Goal: Transaction & Acquisition: Obtain resource

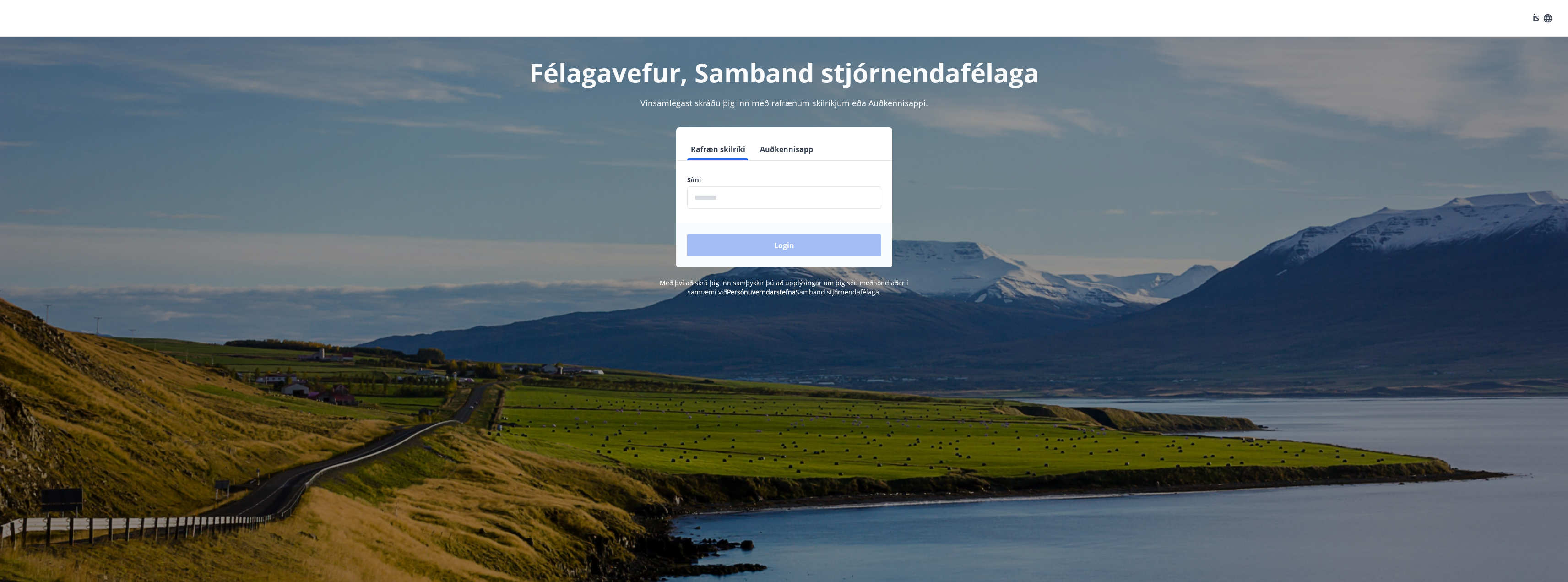
click at [765, 196] on input "phone" at bounding box center [784, 198] width 194 height 22
type input "********"
click at [759, 245] on button "Login" at bounding box center [784, 245] width 194 height 22
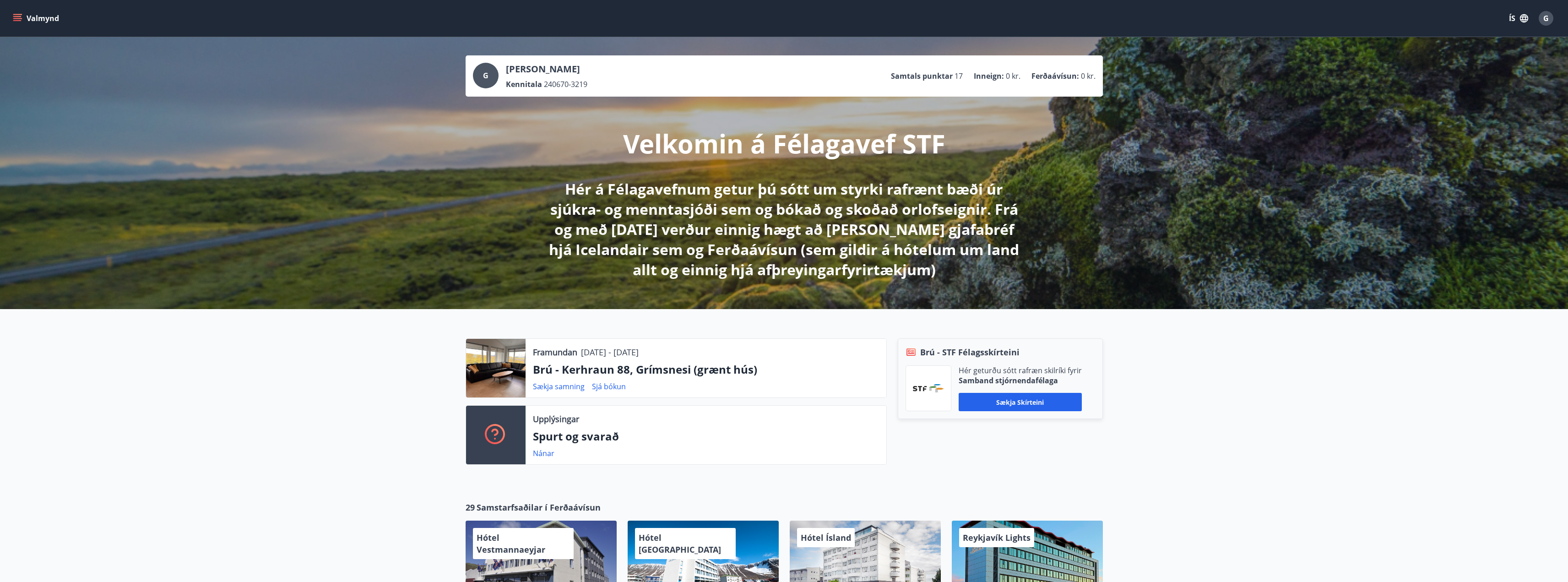
click at [18, 15] on icon "menu" at bounding box center [17, 18] width 9 height 9
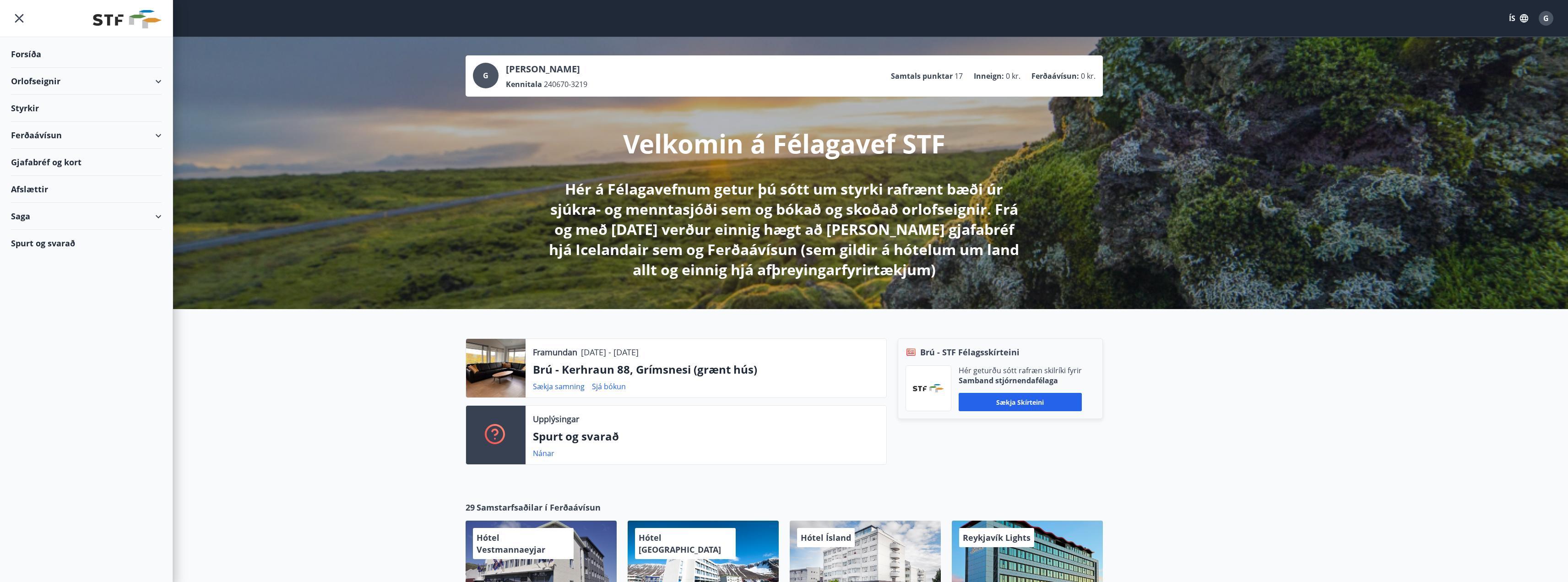
click at [66, 78] on div "Orlofseignir" at bounding box center [87, 81] width 151 height 27
click at [47, 101] on div "Framboð" at bounding box center [86, 105] width 136 height 20
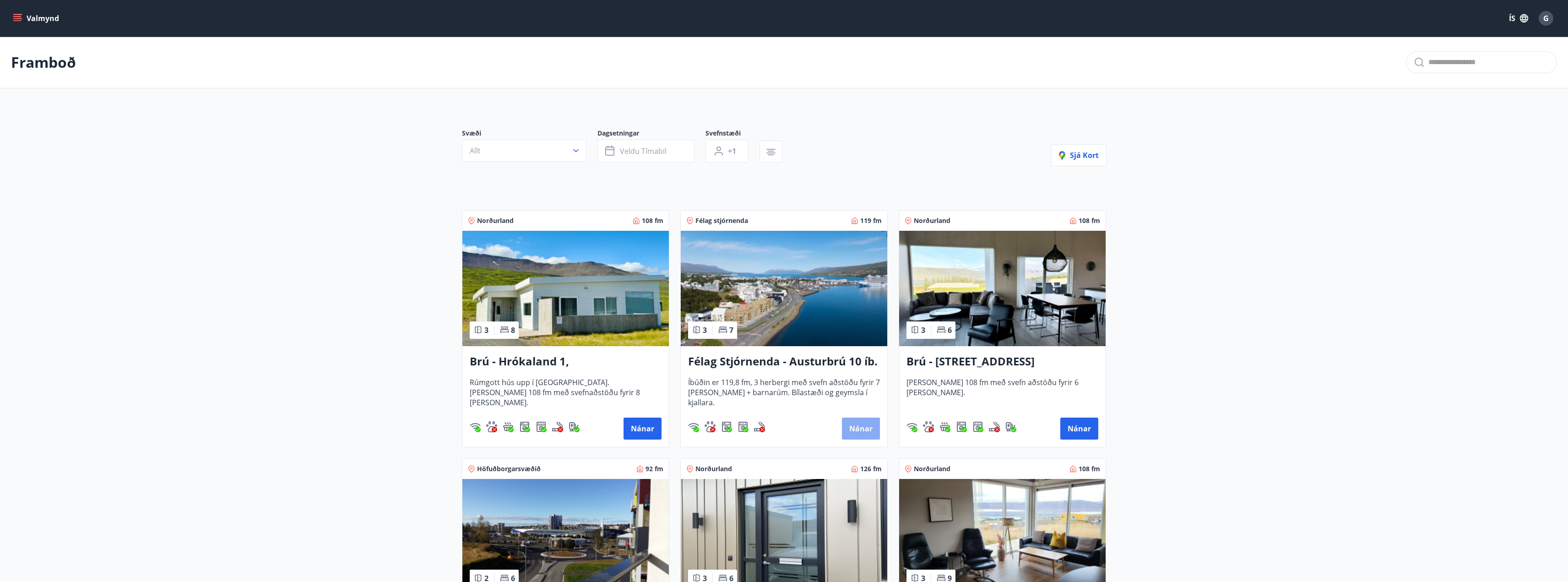
click at [851, 434] on button "Nánar" at bounding box center [861, 428] width 38 height 22
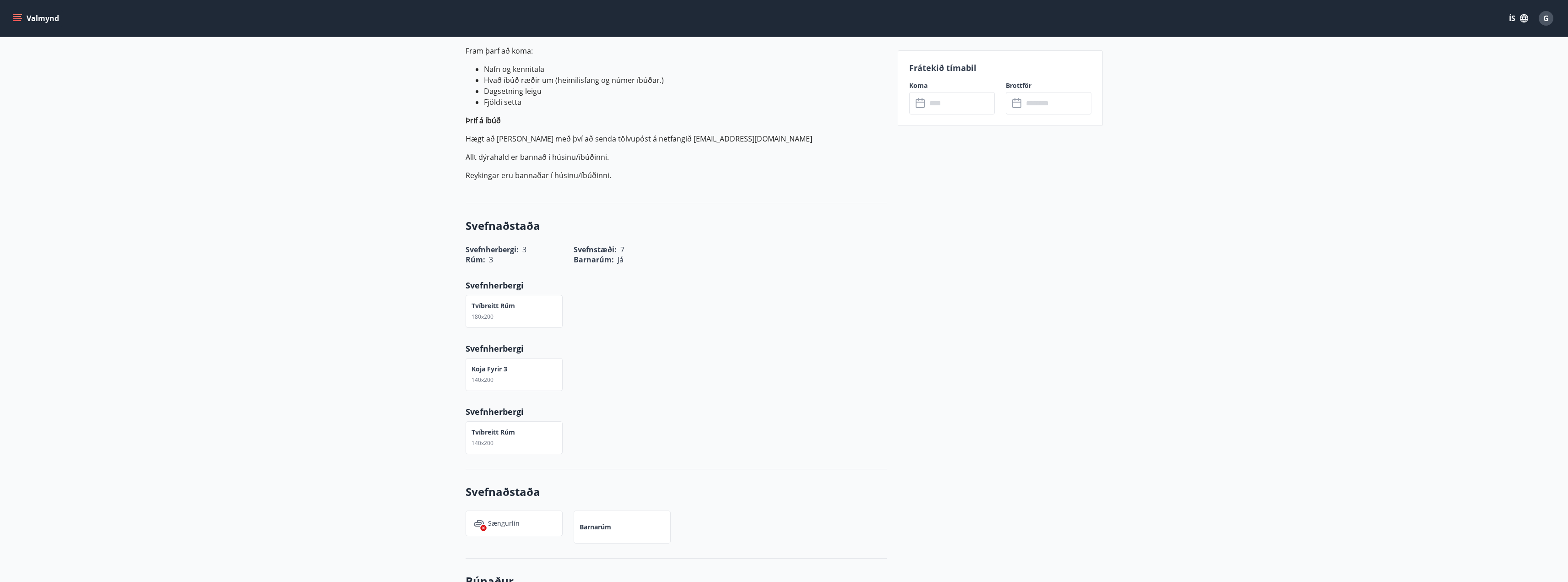
scroll to position [152, 0]
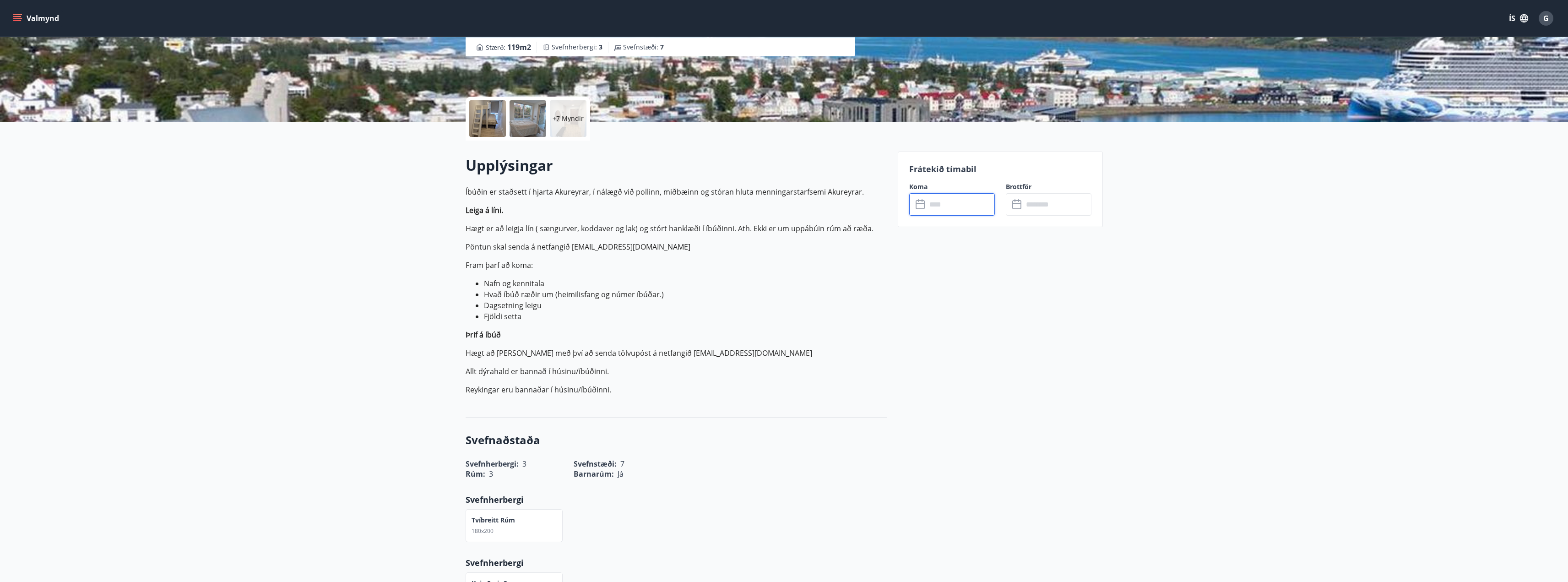
click at [942, 207] on input "text" at bounding box center [961, 205] width 68 height 22
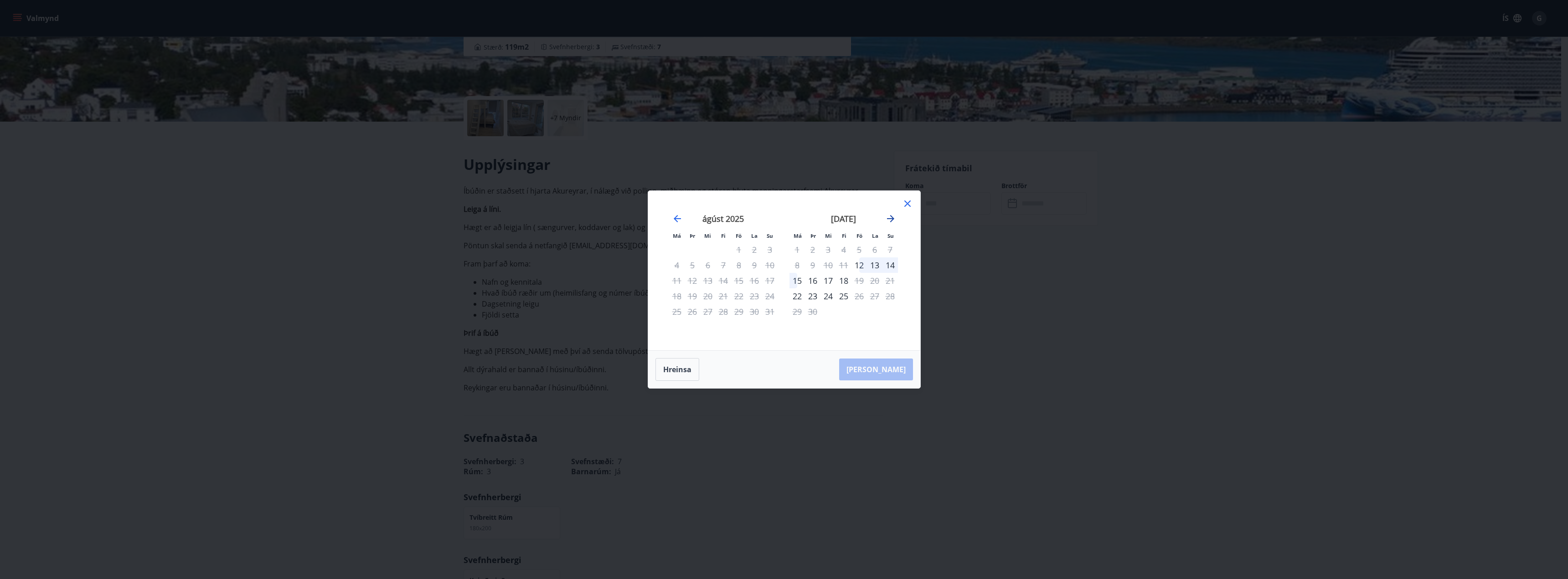
click at [891, 217] on icon "Move forward to switch to the next month." at bounding box center [891, 218] width 7 height 7
click at [891, 218] on icon "Move forward to switch to the next month." at bounding box center [891, 219] width 11 height 11
click at [910, 203] on icon at bounding box center [907, 204] width 11 height 11
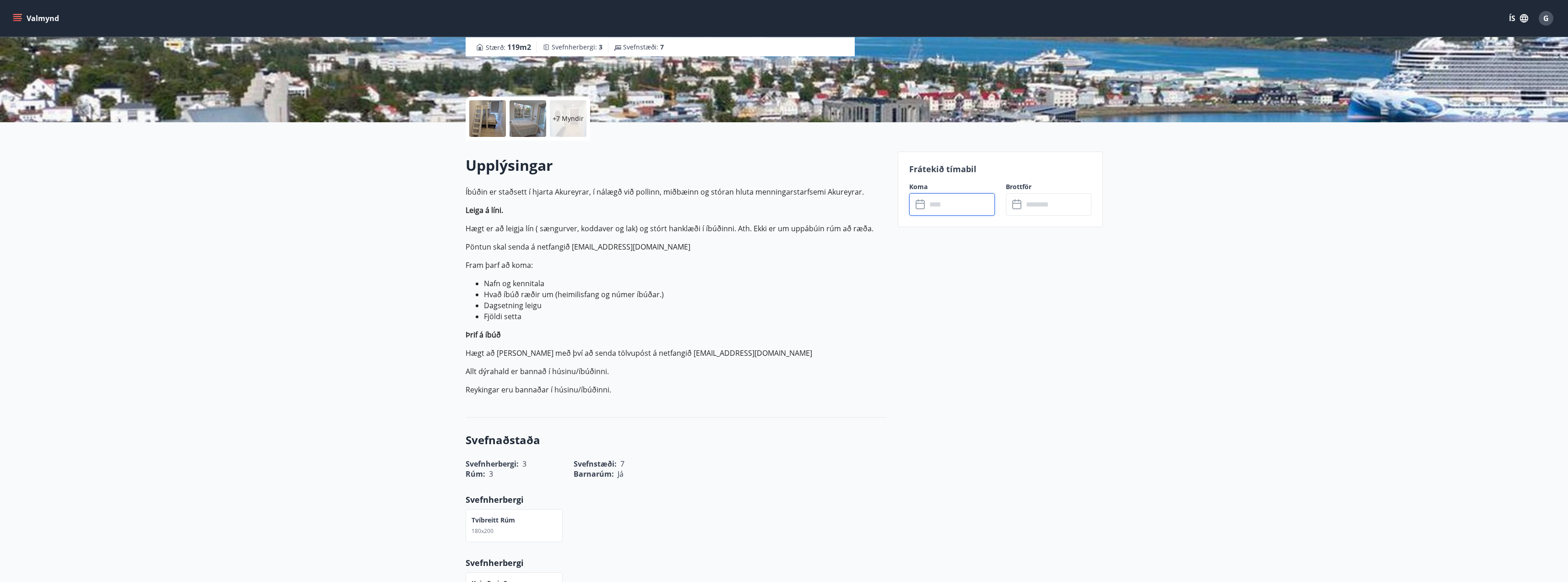
scroll to position [0, 0]
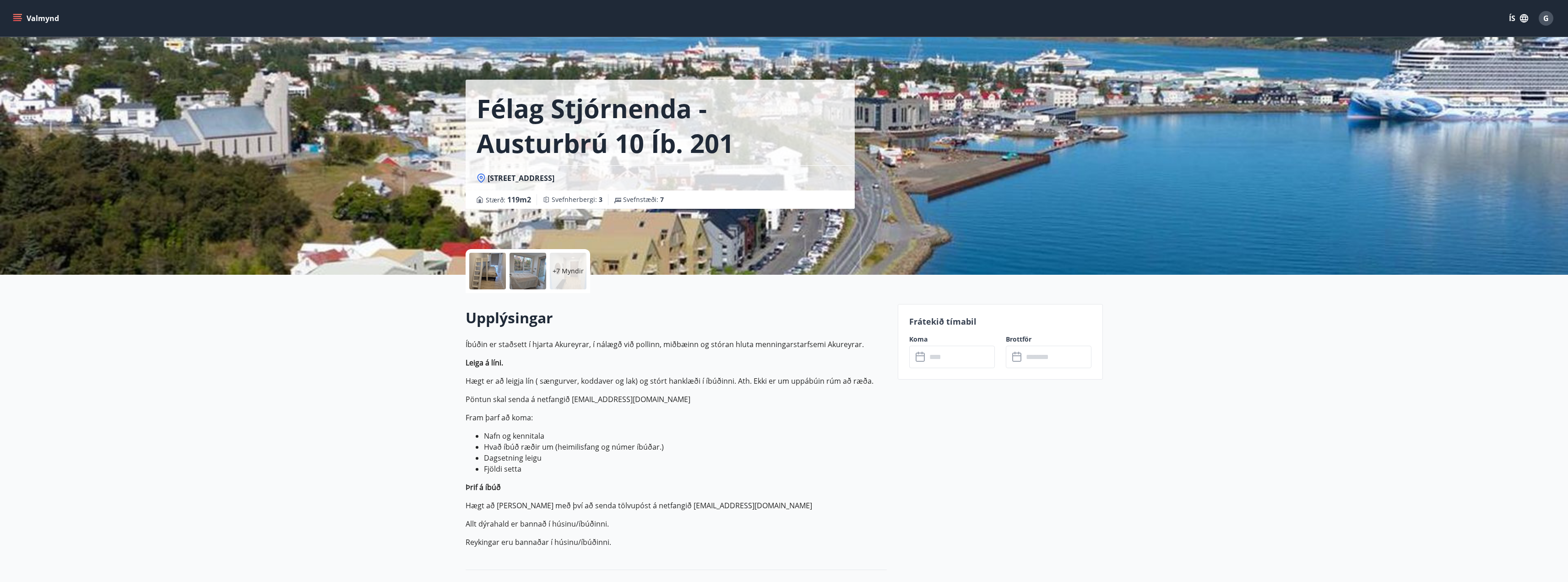
click at [490, 277] on div at bounding box center [488, 271] width 36 height 36
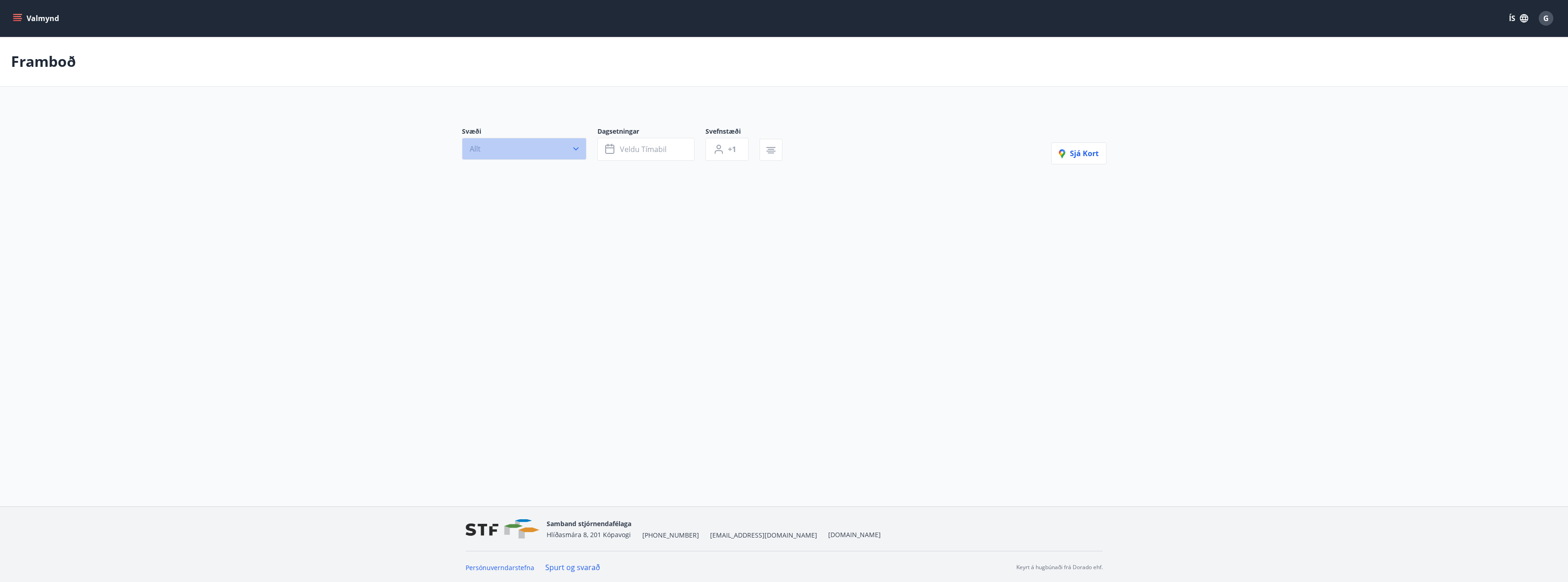
click at [504, 139] on button "Allt" at bounding box center [524, 148] width 124 height 22
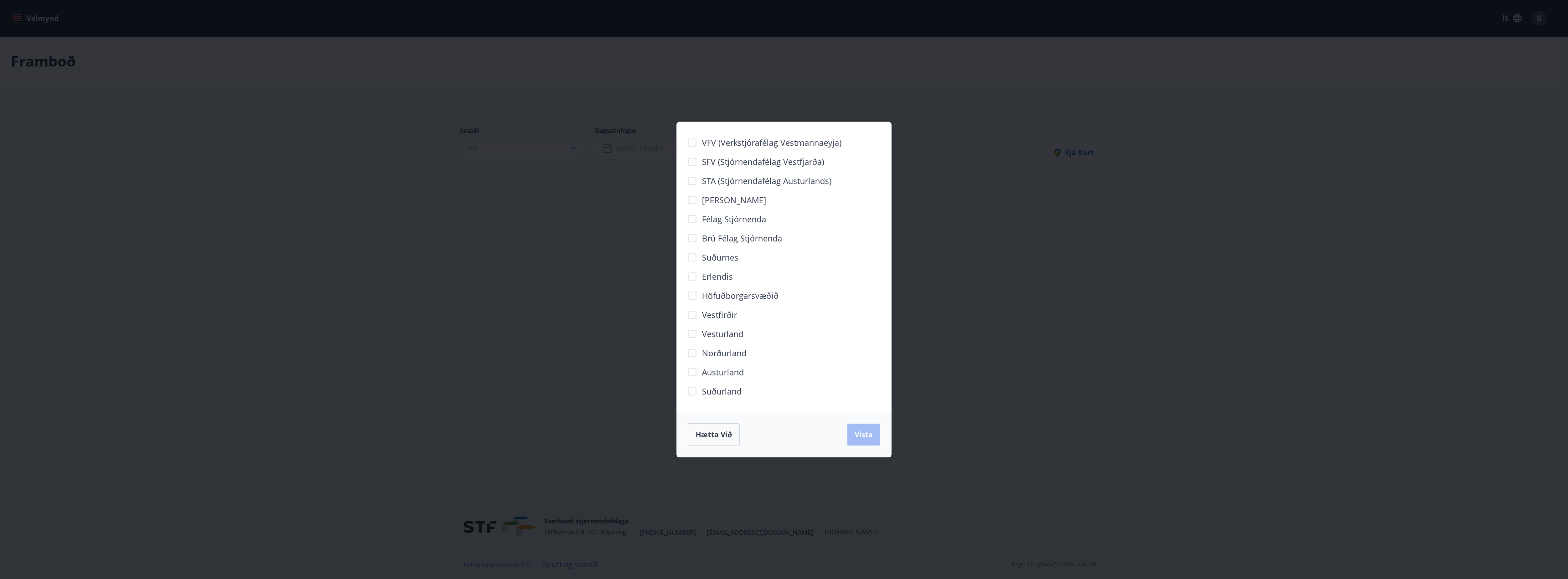
click at [560, 181] on div "VFV (Verkstjórafélag Vestmannaeyja) SFV (Stjórnendafélag Vestfjarða) STA (Stjór…" at bounding box center [784, 289] width 1568 height 579
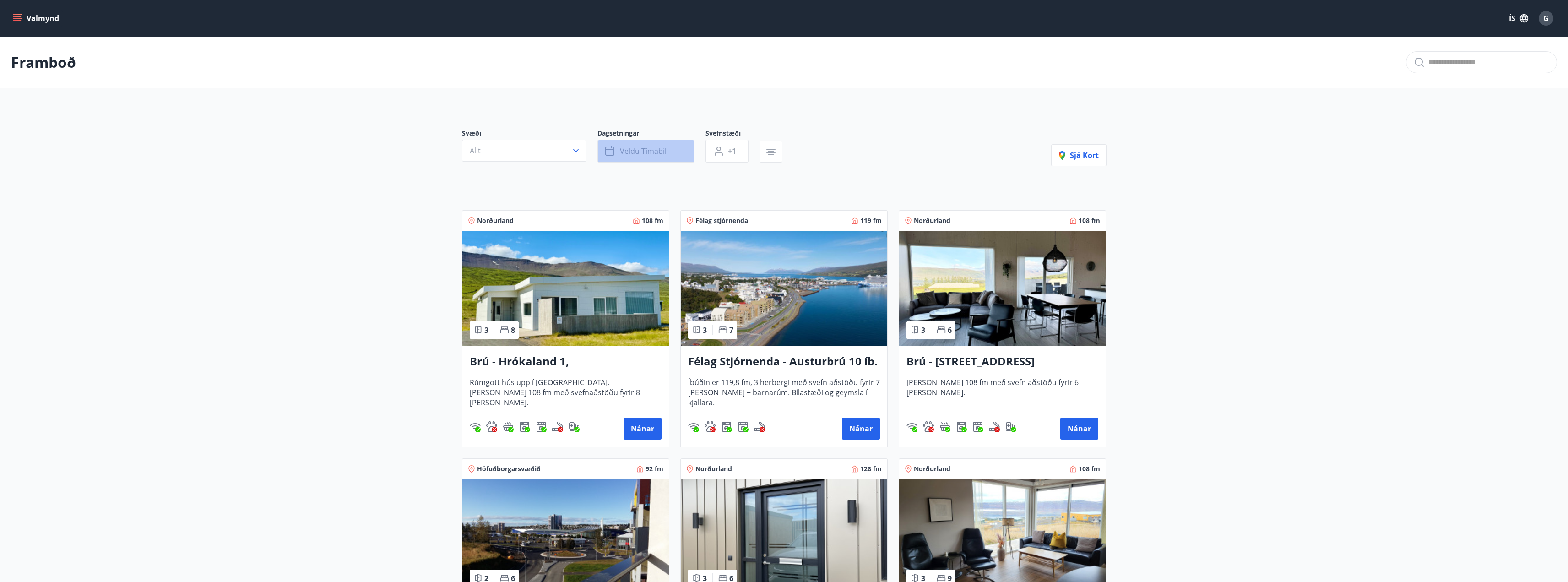
click at [633, 147] on span "Veldu tímabil" at bounding box center [643, 151] width 47 height 10
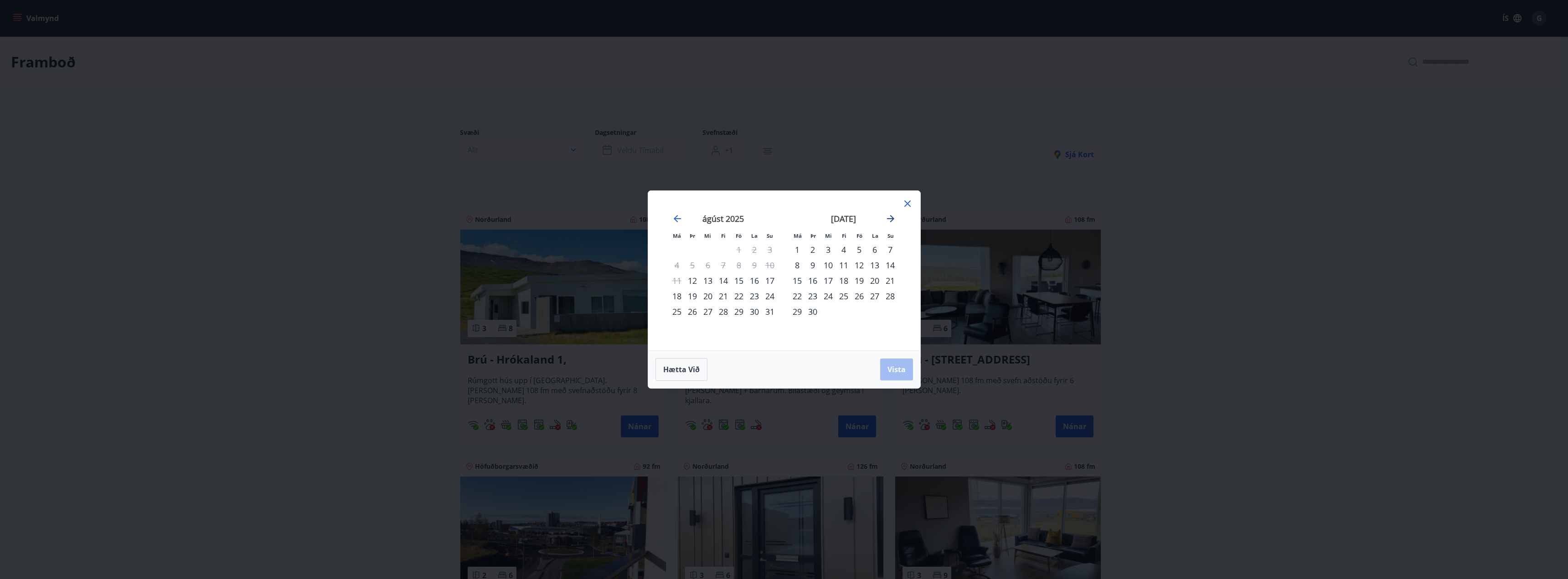
click at [893, 220] on icon "Move forward to switch to the next month." at bounding box center [891, 219] width 11 height 11
click at [798, 313] on div "29" at bounding box center [797, 311] width 15 height 15
click at [892, 219] on icon "Move forward to switch to the next month." at bounding box center [891, 218] width 7 height 7
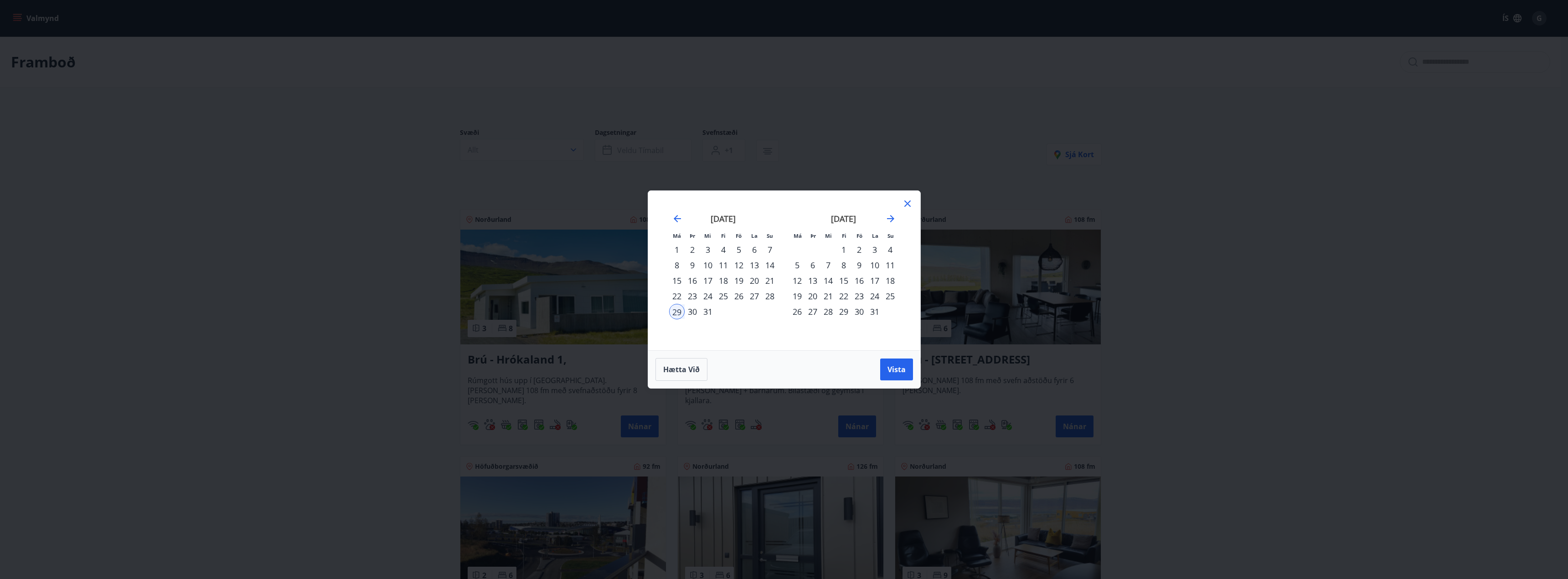
click at [798, 265] on div "5" at bounding box center [797, 265] width 15 height 15
click at [891, 368] on span "Vista" at bounding box center [896, 369] width 18 height 10
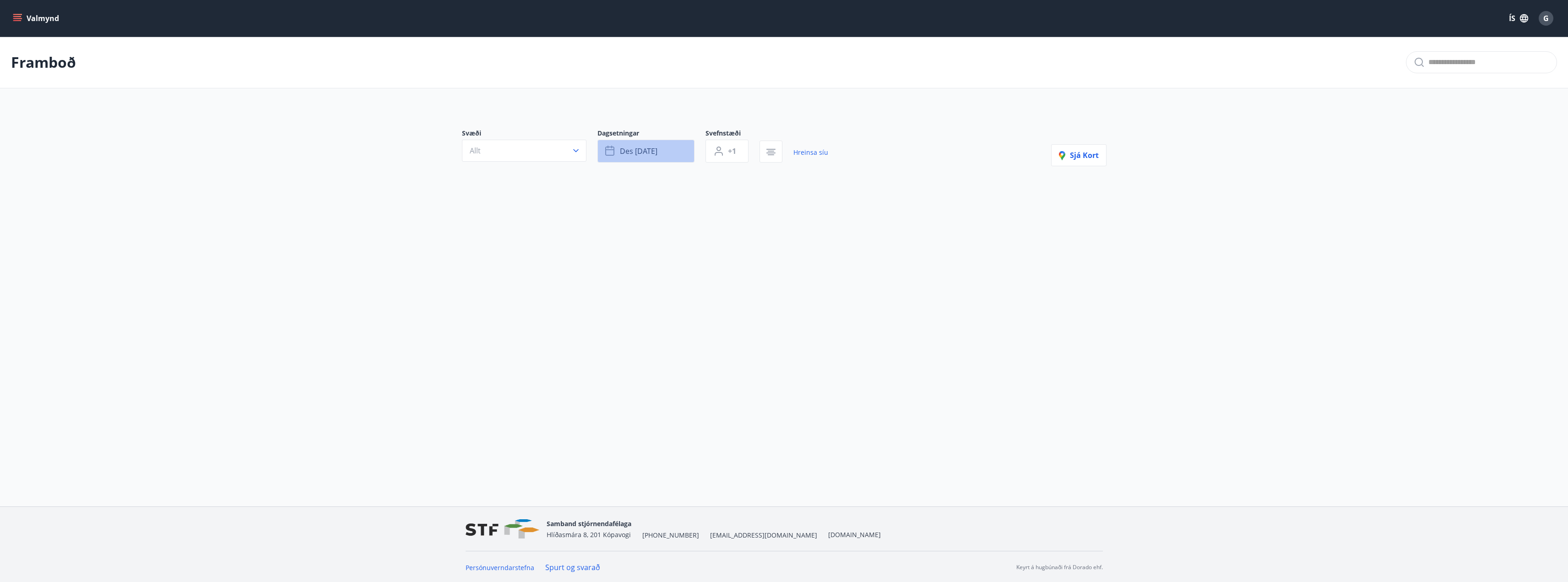
click at [657, 154] on span "des [DATE]" at bounding box center [639, 151] width 38 height 10
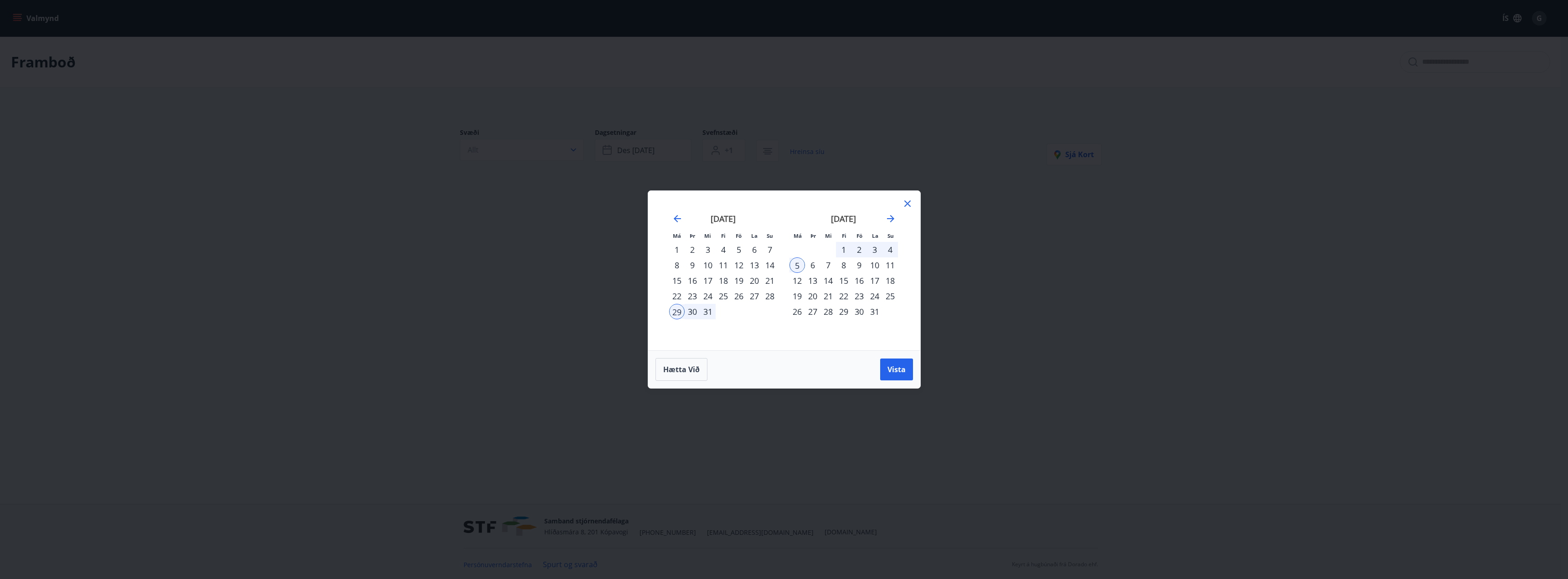
click at [708, 311] on div "31" at bounding box center [708, 311] width 15 height 15
click at [875, 250] on div "3" at bounding box center [875, 250] width 15 height 15
click at [890, 372] on span "Vista" at bounding box center [896, 369] width 18 height 10
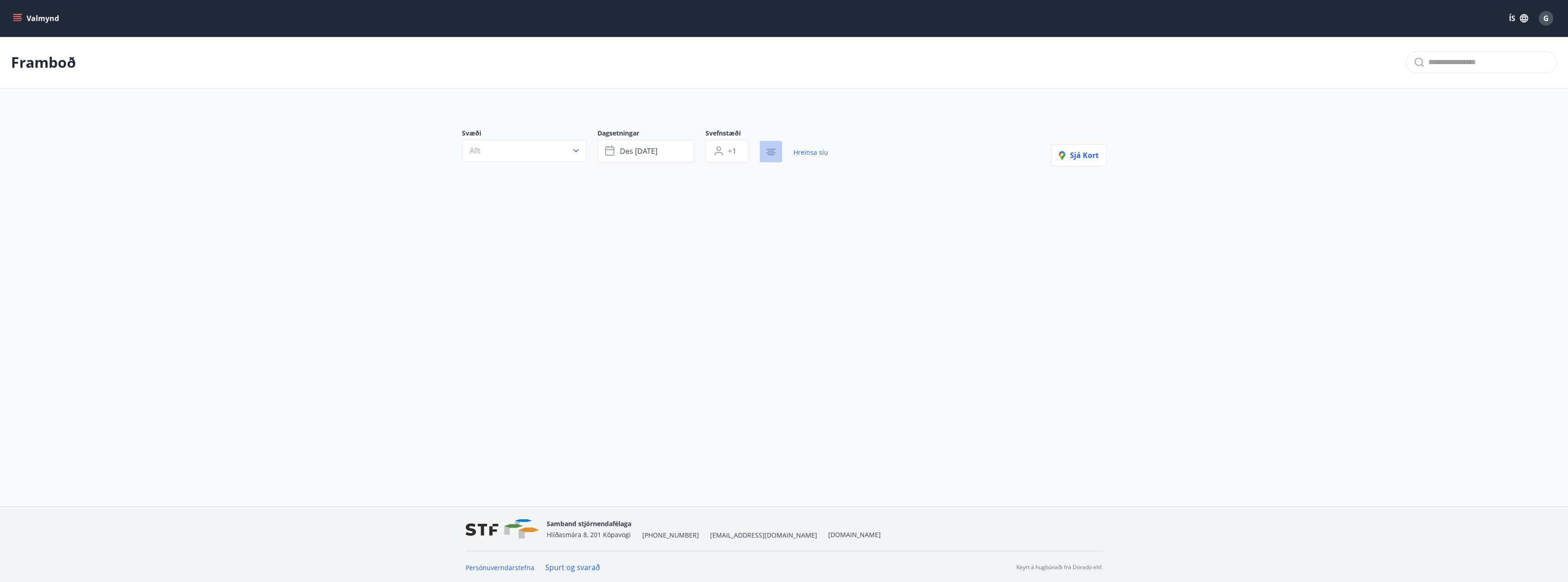
click at [765, 151] on icon "button" at bounding box center [771, 152] width 11 height 11
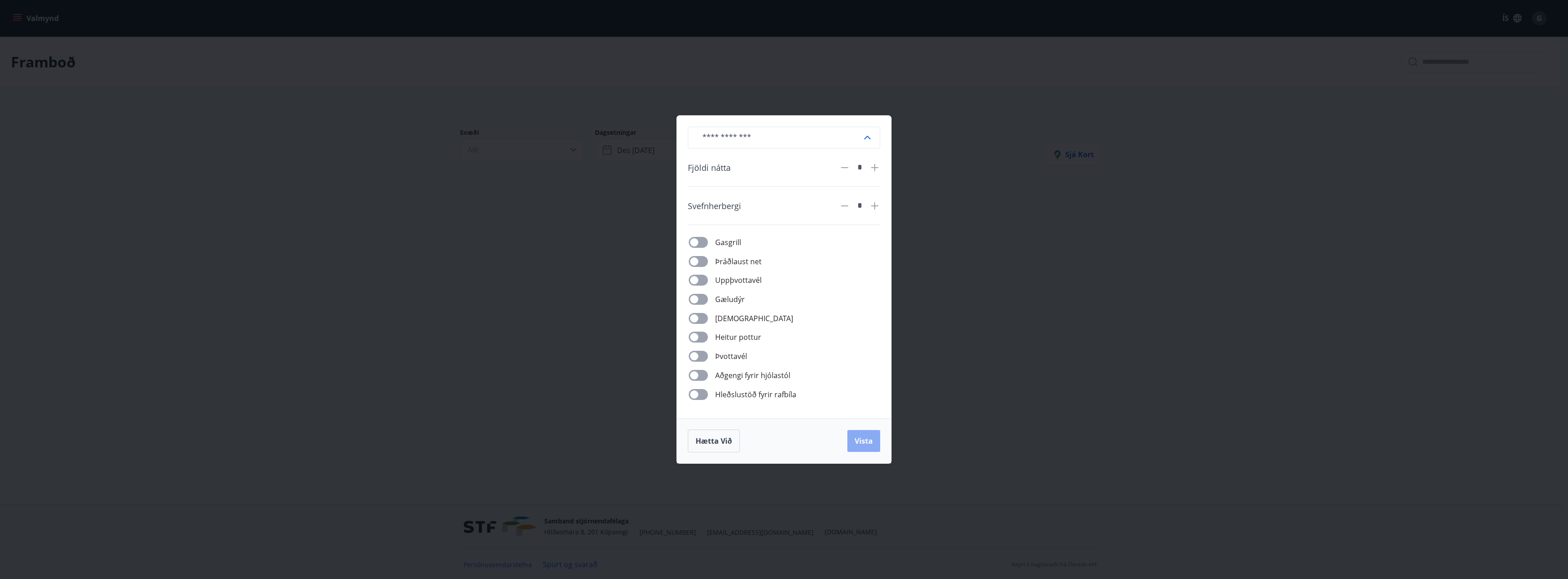
click at [874, 440] on button "Vista" at bounding box center [864, 441] width 33 height 22
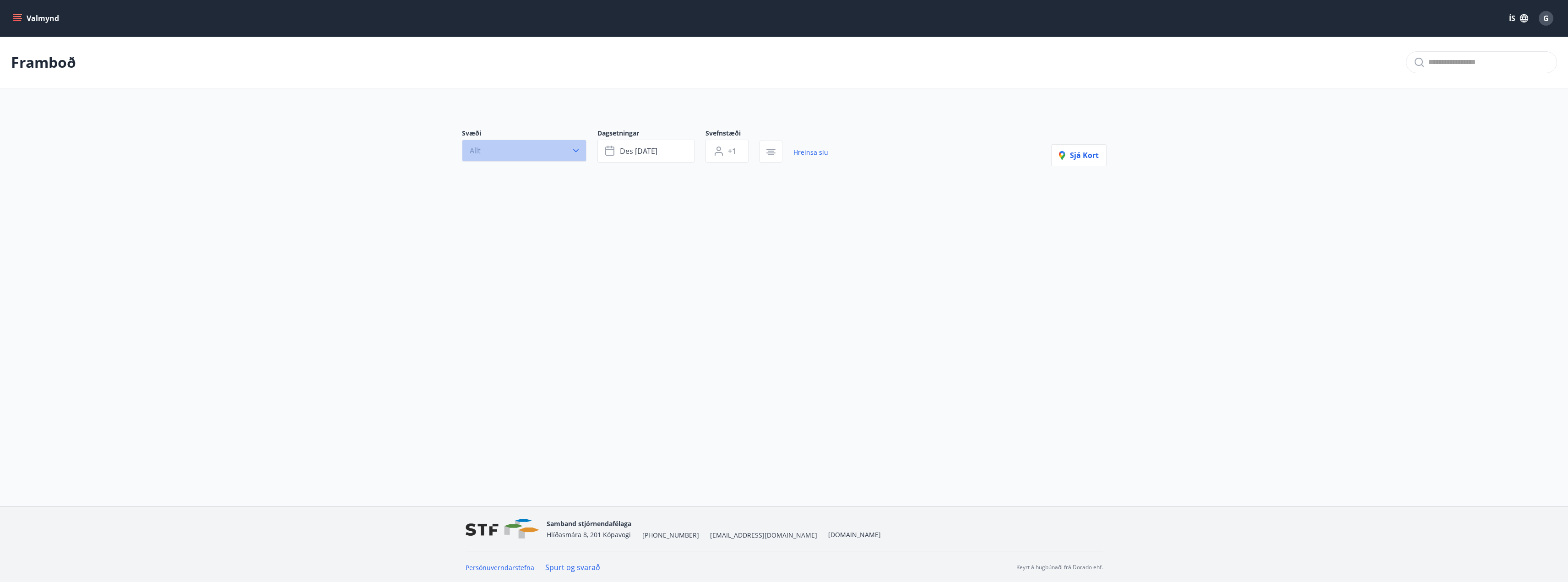
click at [559, 150] on button "Allt" at bounding box center [524, 150] width 124 height 22
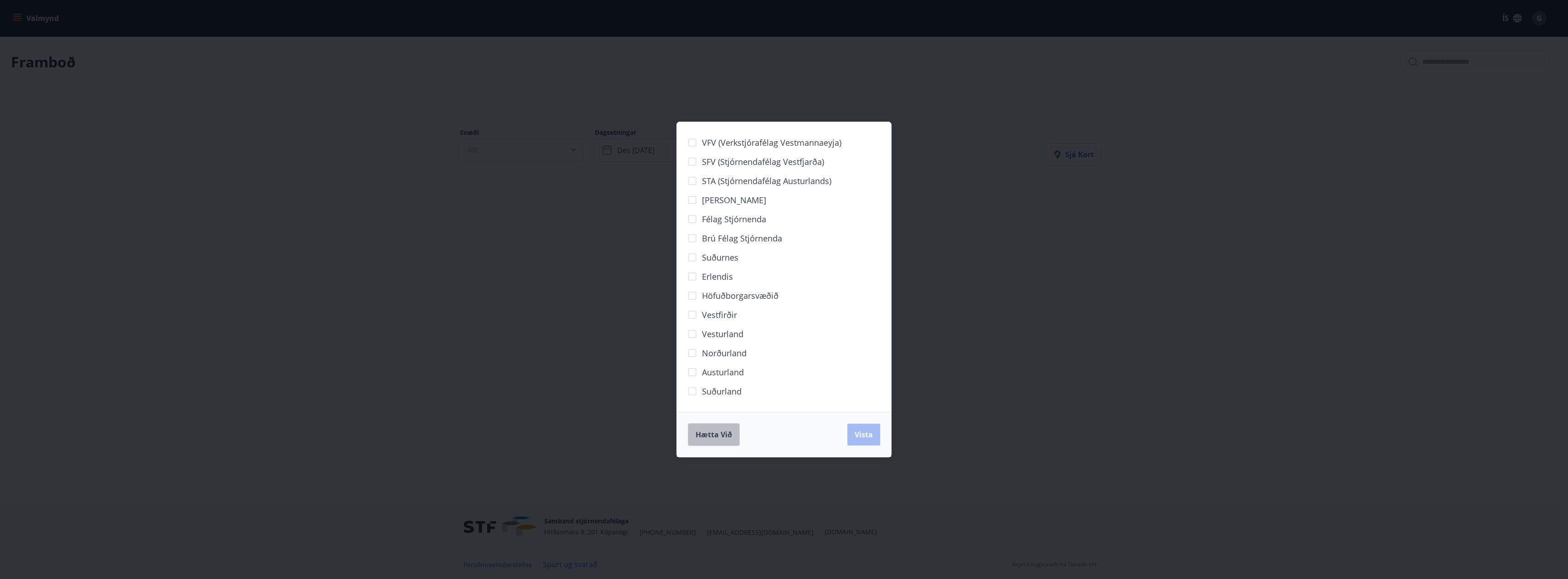
click at [719, 433] on span "Hætta við" at bounding box center [713, 434] width 36 height 10
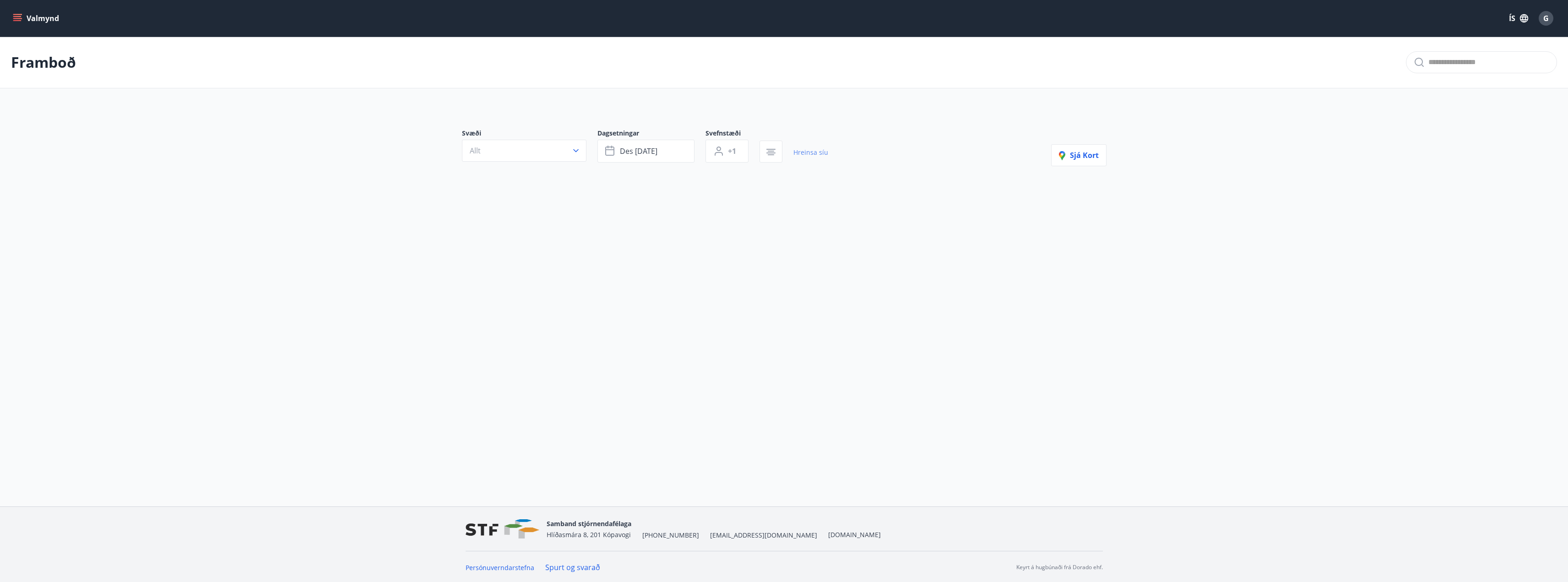
click at [811, 157] on link "Hreinsa síu" at bounding box center [811, 152] width 35 height 20
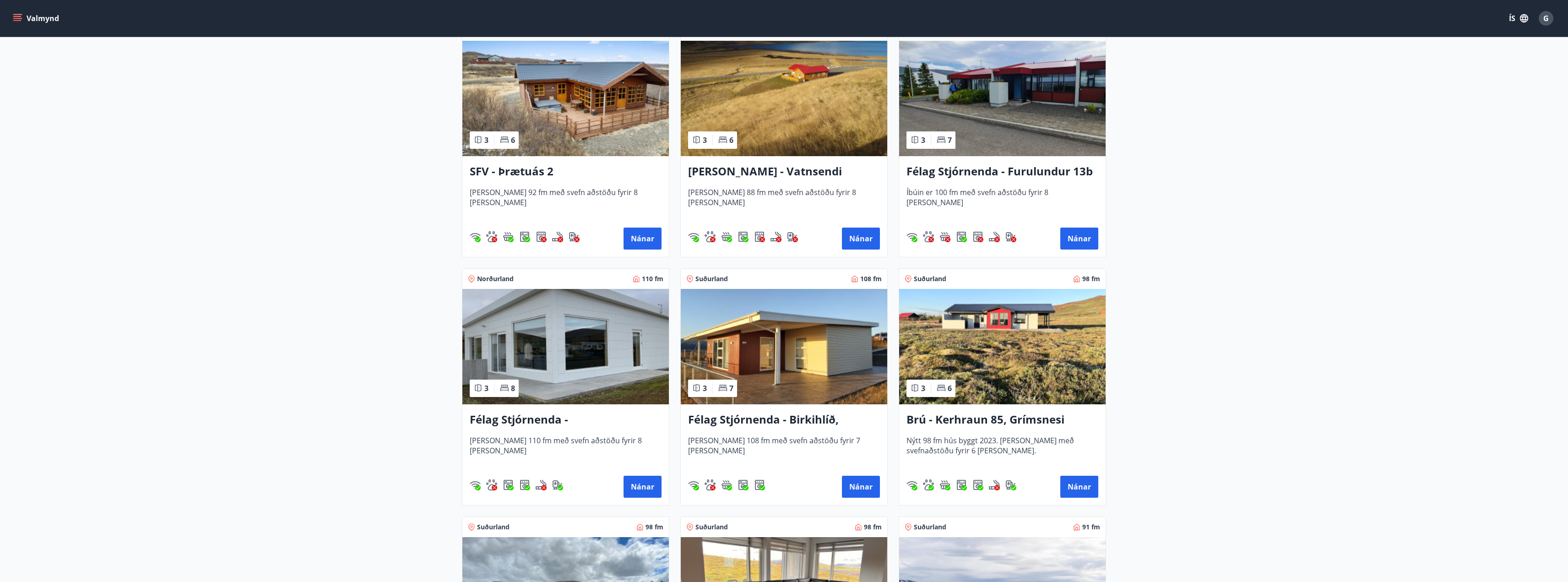
scroll to position [1832, 0]
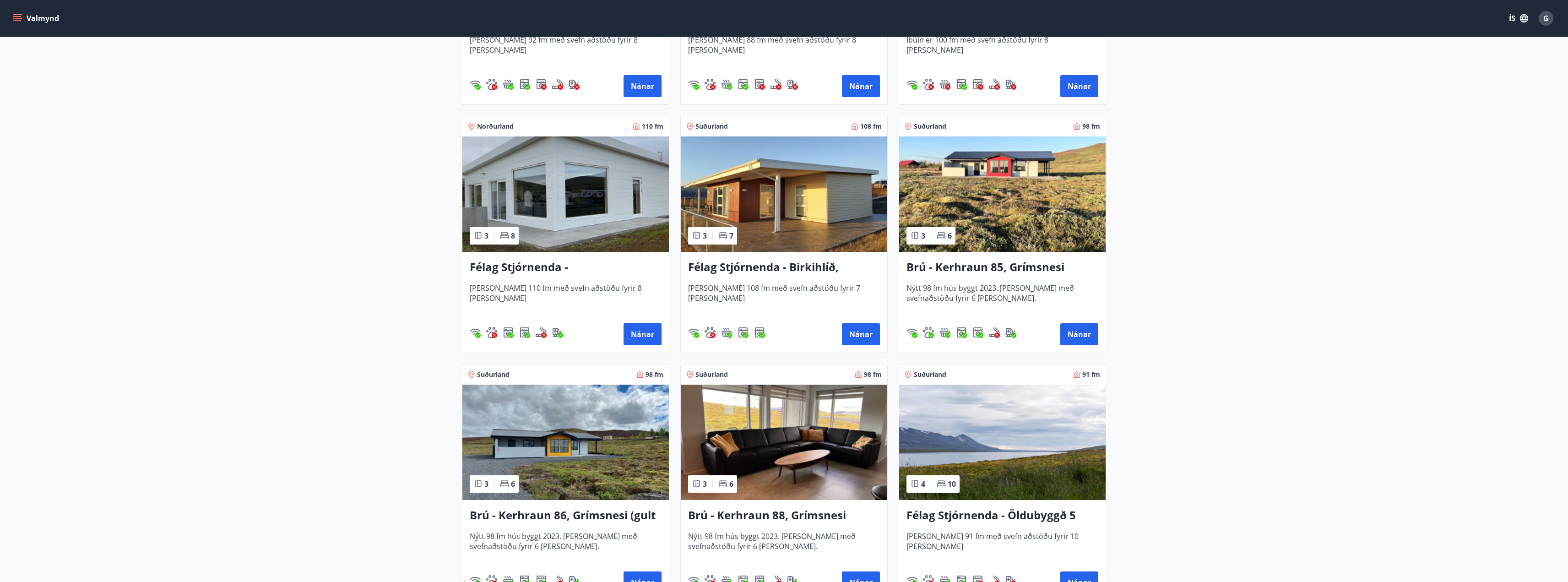
click at [599, 268] on h3 "Félag Stjórnenda - [GEOGRAPHIC_DATA] 7" at bounding box center [566, 268] width 192 height 17
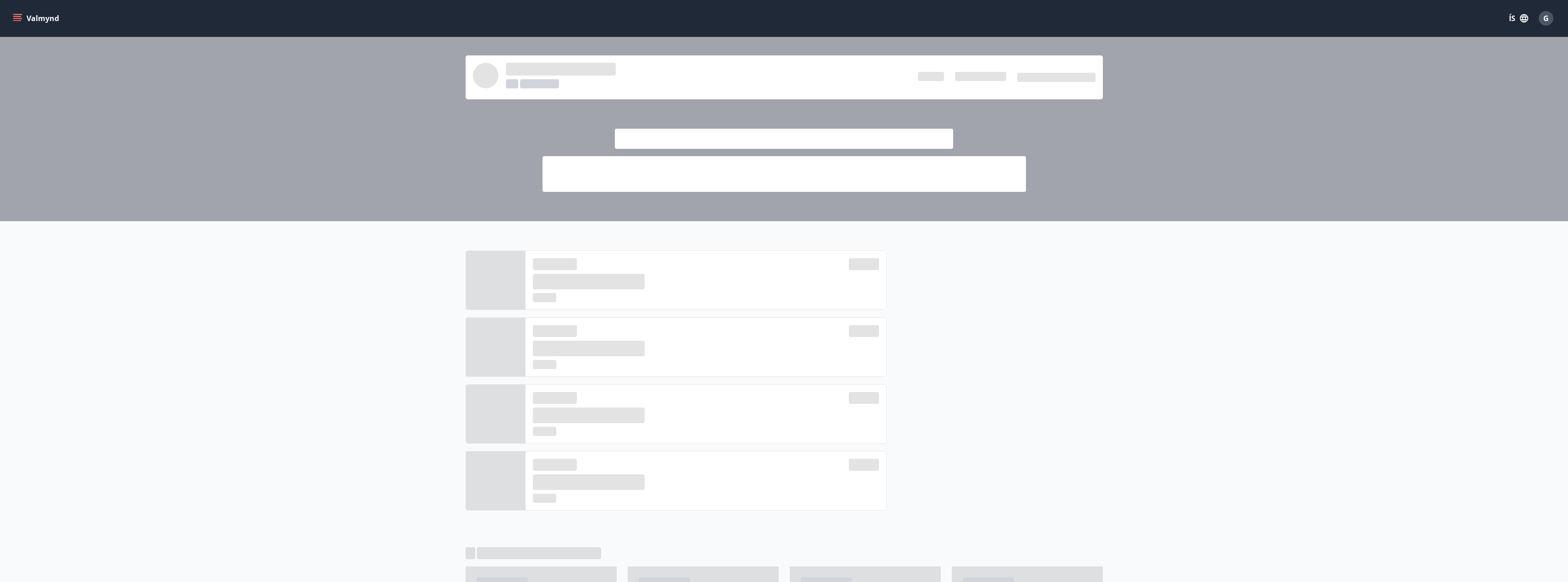
click at [31, 19] on button "Valmynd" at bounding box center [37, 18] width 52 height 17
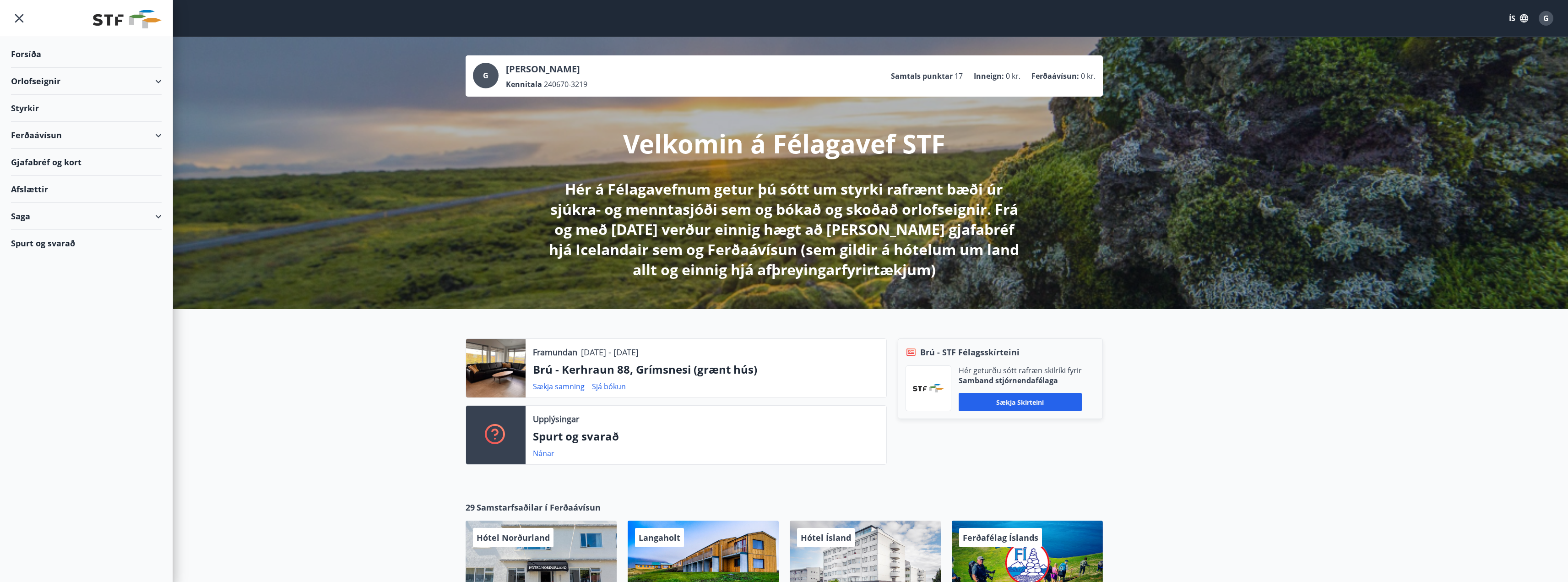
click at [59, 138] on div "Ferðaávísun" at bounding box center [87, 135] width 151 height 27
click at [45, 155] on div "Framboð" at bounding box center [86, 159] width 136 height 20
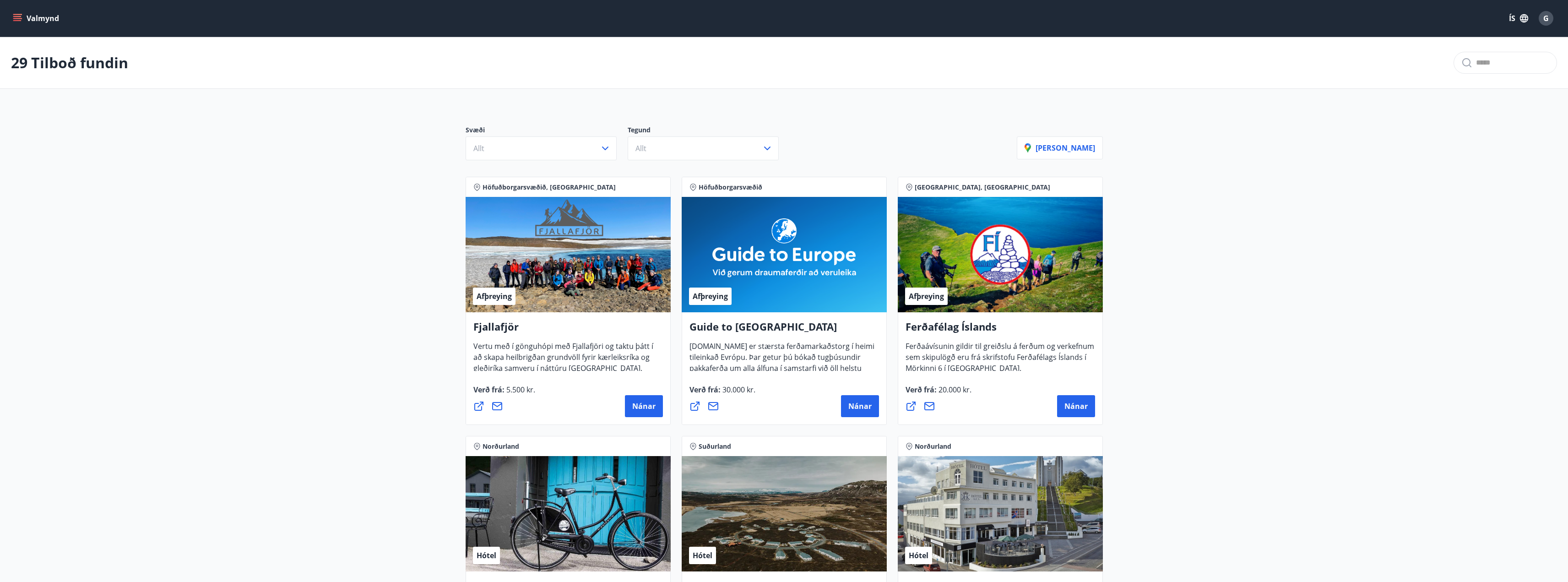
click at [39, 17] on button "Valmynd" at bounding box center [37, 18] width 52 height 17
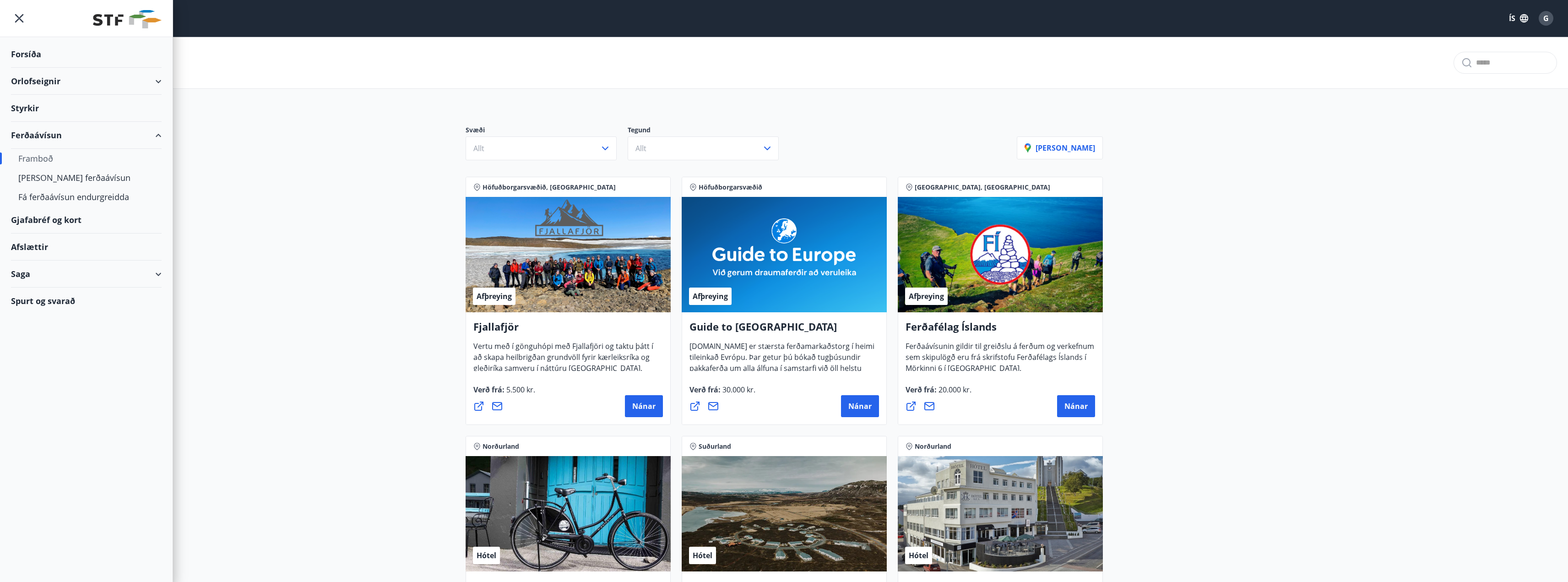
click at [66, 220] on div "Gjafabréf og kort" at bounding box center [87, 220] width 151 height 27
click at [41, 239] on div "Afslættir" at bounding box center [87, 247] width 151 height 27
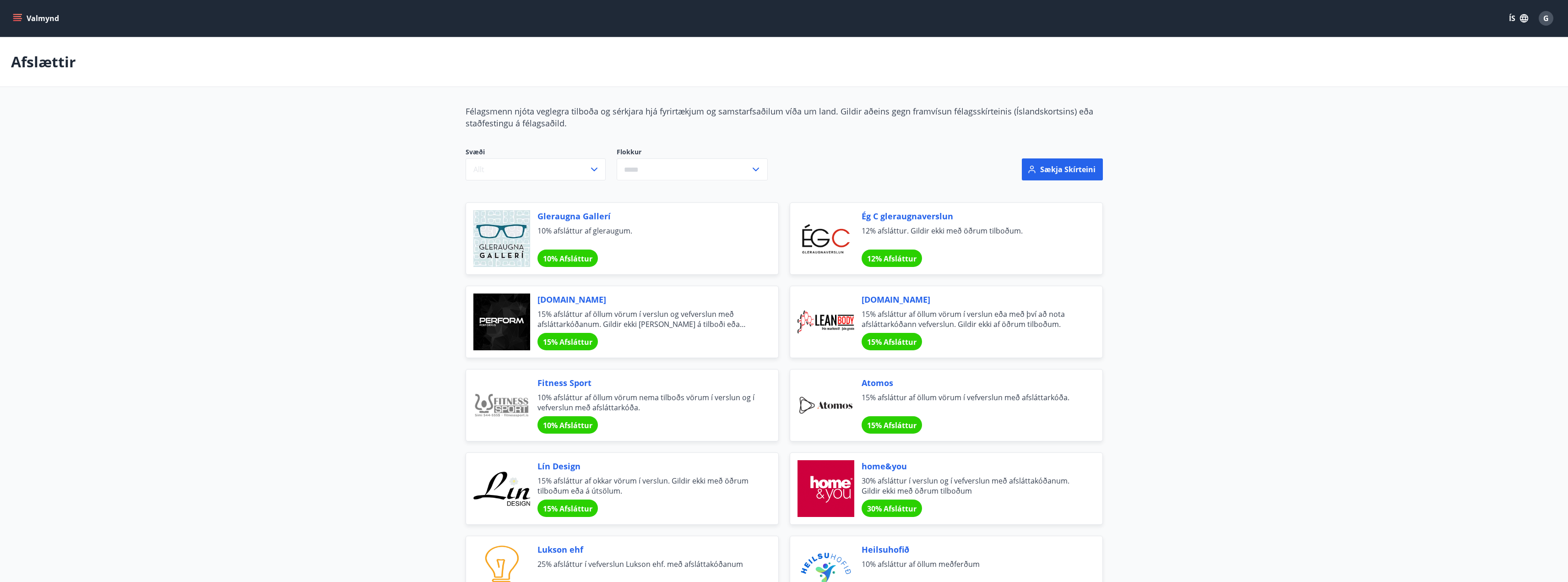
click at [37, 14] on button "Valmynd" at bounding box center [37, 18] width 52 height 17
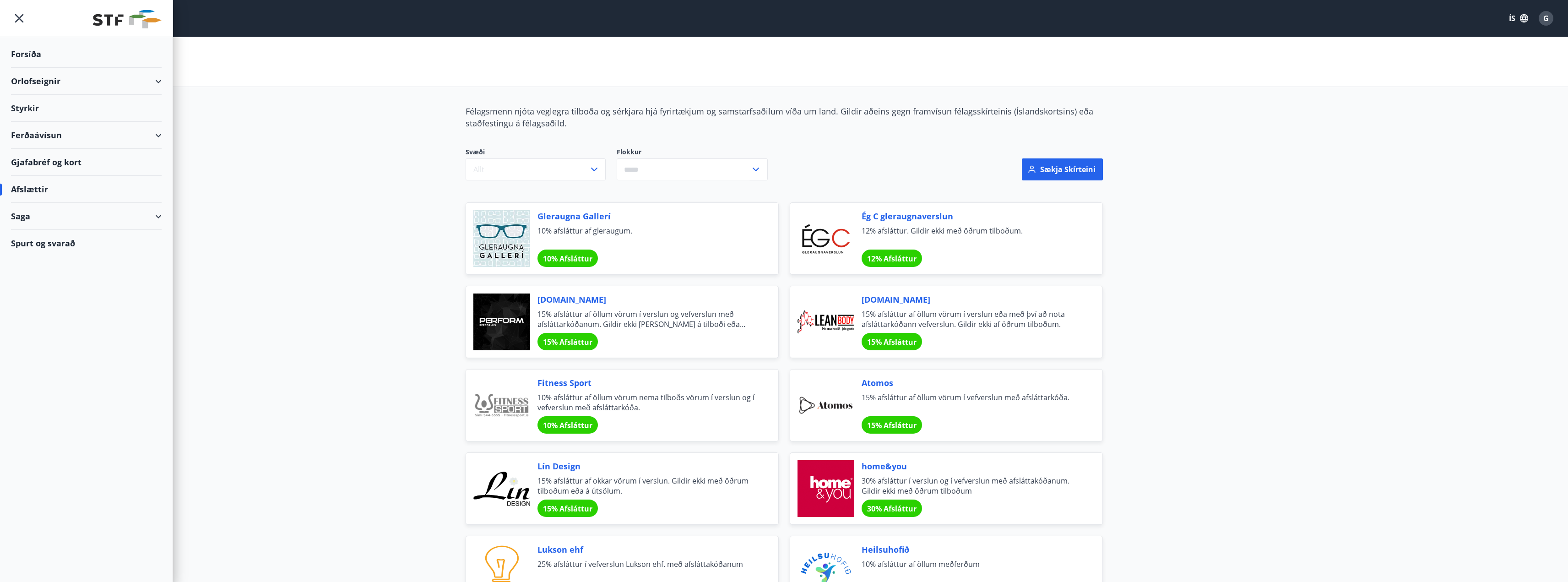
click at [41, 68] on div "Styrkir" at bounding box center [87, 54] width 151 height 27
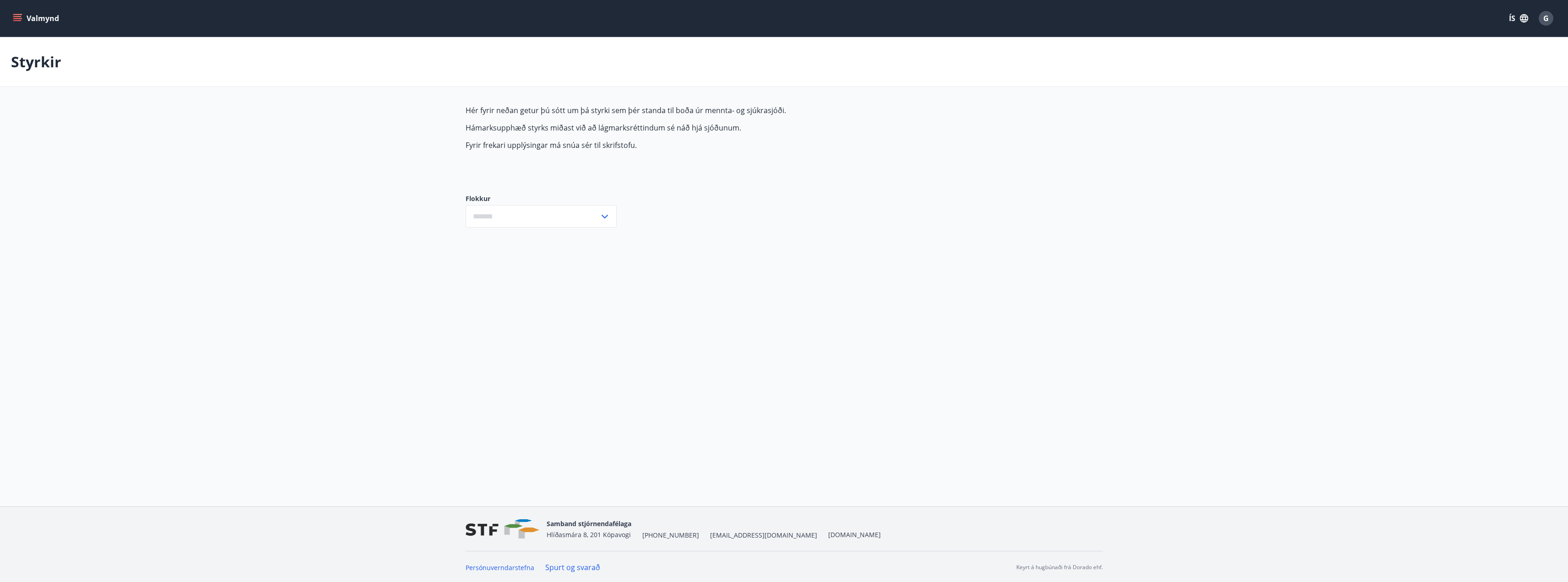
type input "***"
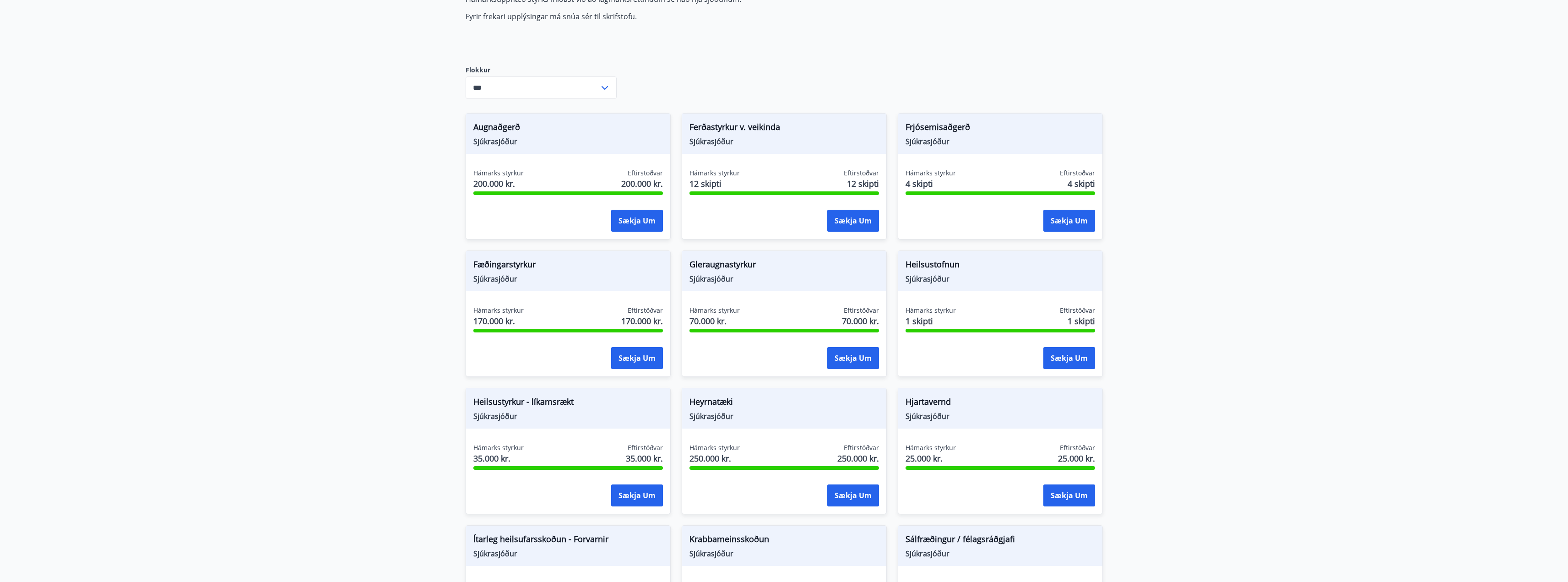
scroll to position [103, 0]
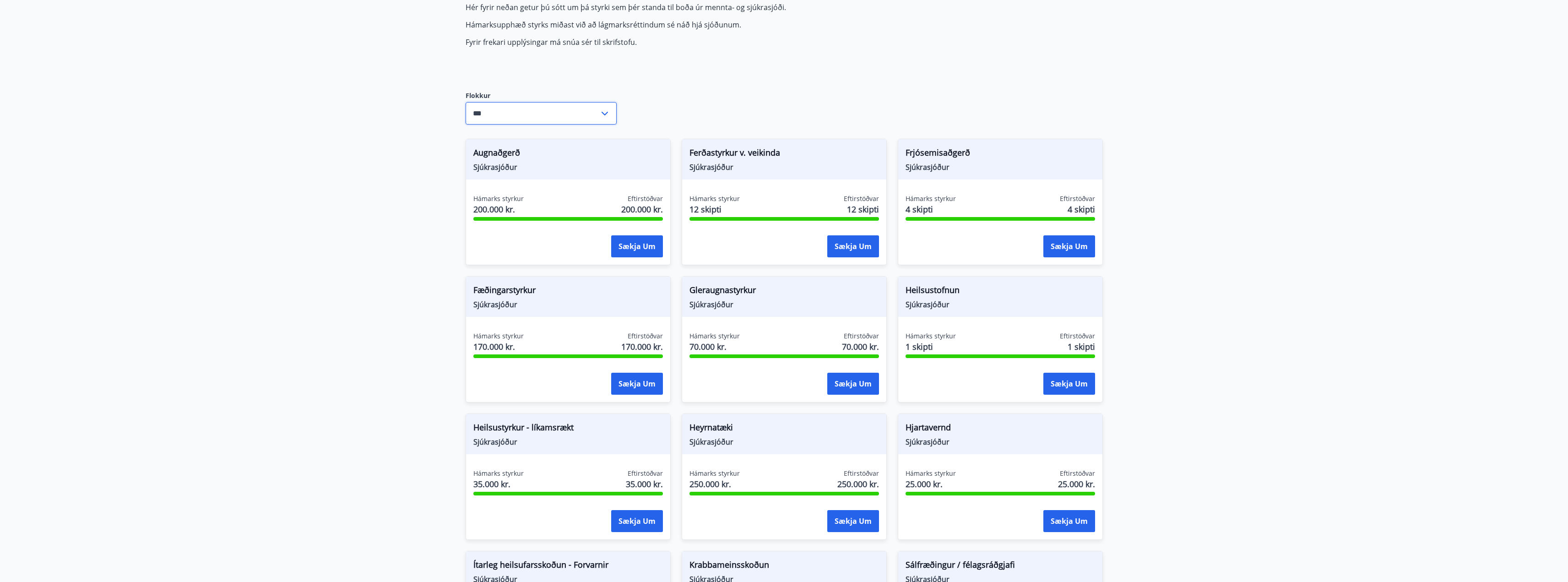
click at [518, 117] on input "***" at bounding box center [532, 113] width 133 height 22
click at [488, 135] on li "Öll" at bounding box center [541, 133] width 150 height 17
click at [381, 158] on main "Styrkir Hér fyrir neðan getur þú sótt um þá styrki sem þér standa til boða úr m…" at bounding box center [784, 449] width 1568 height 1029
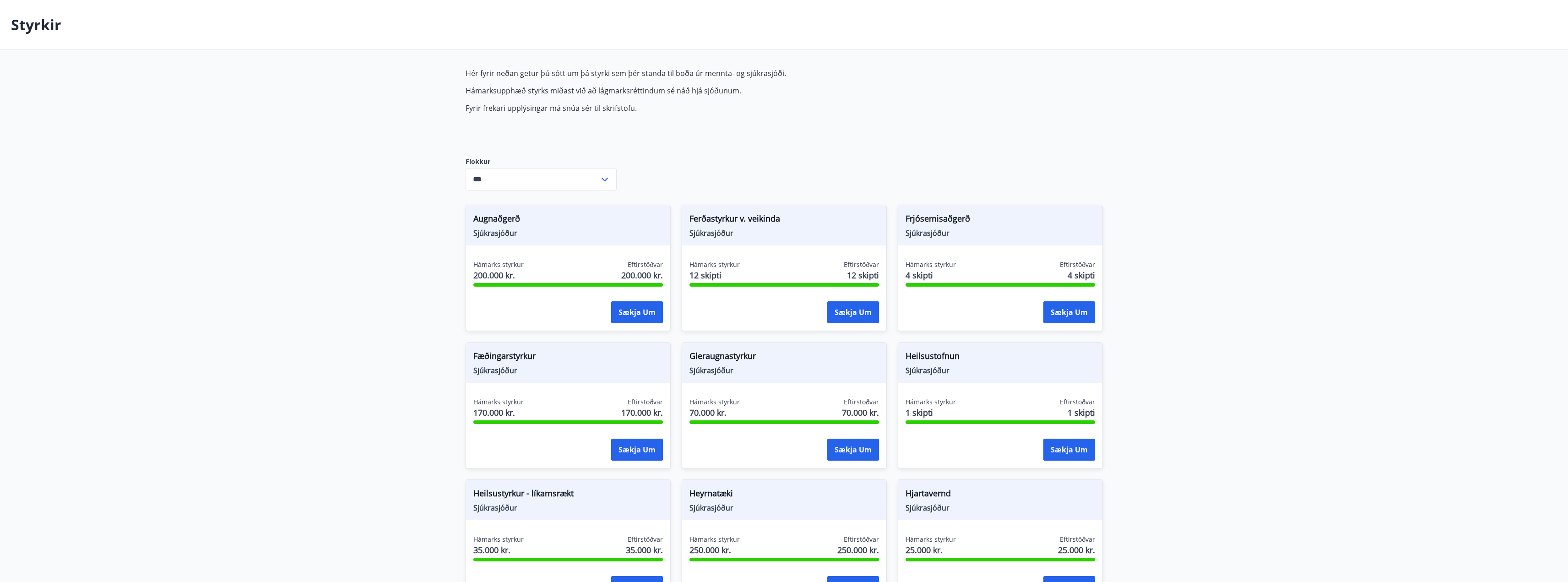
scroll to position [0, 0]
